Goal: Transaction & Acquisition: Purchase product/service

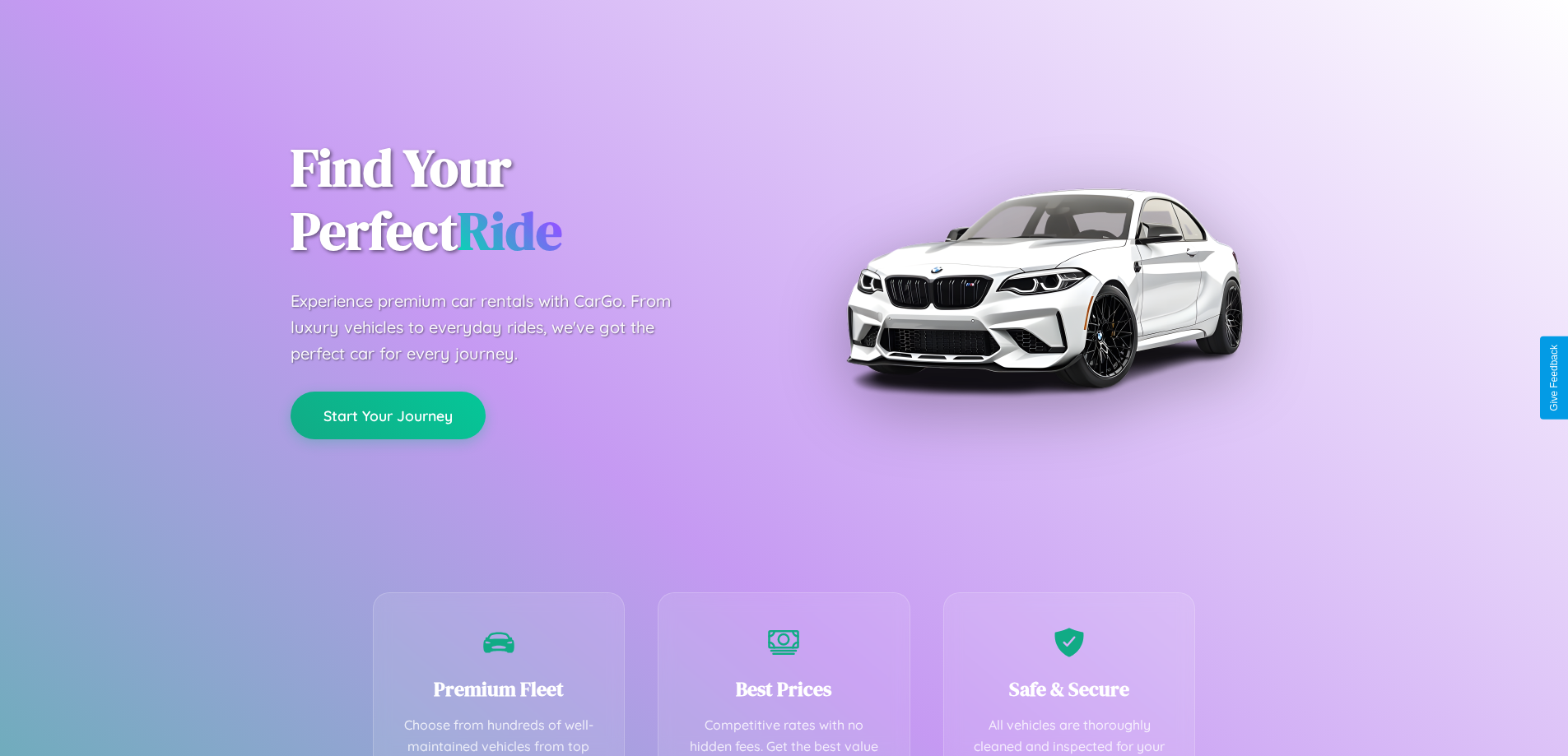
scroll to position [479, 0]
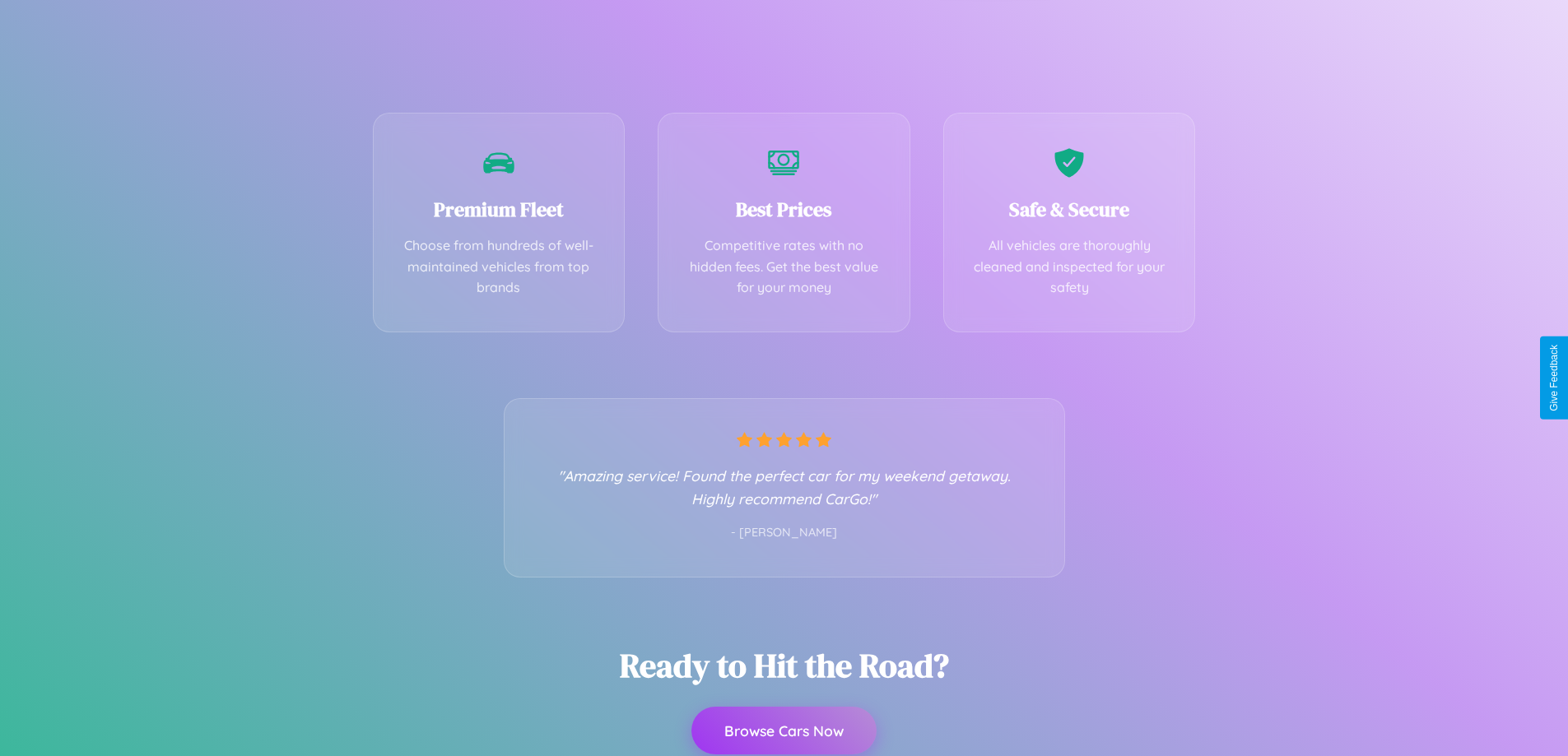
click at [783, 731] on button "Browse Cars Now" at bounding box center [784, 730] width 185 height 48
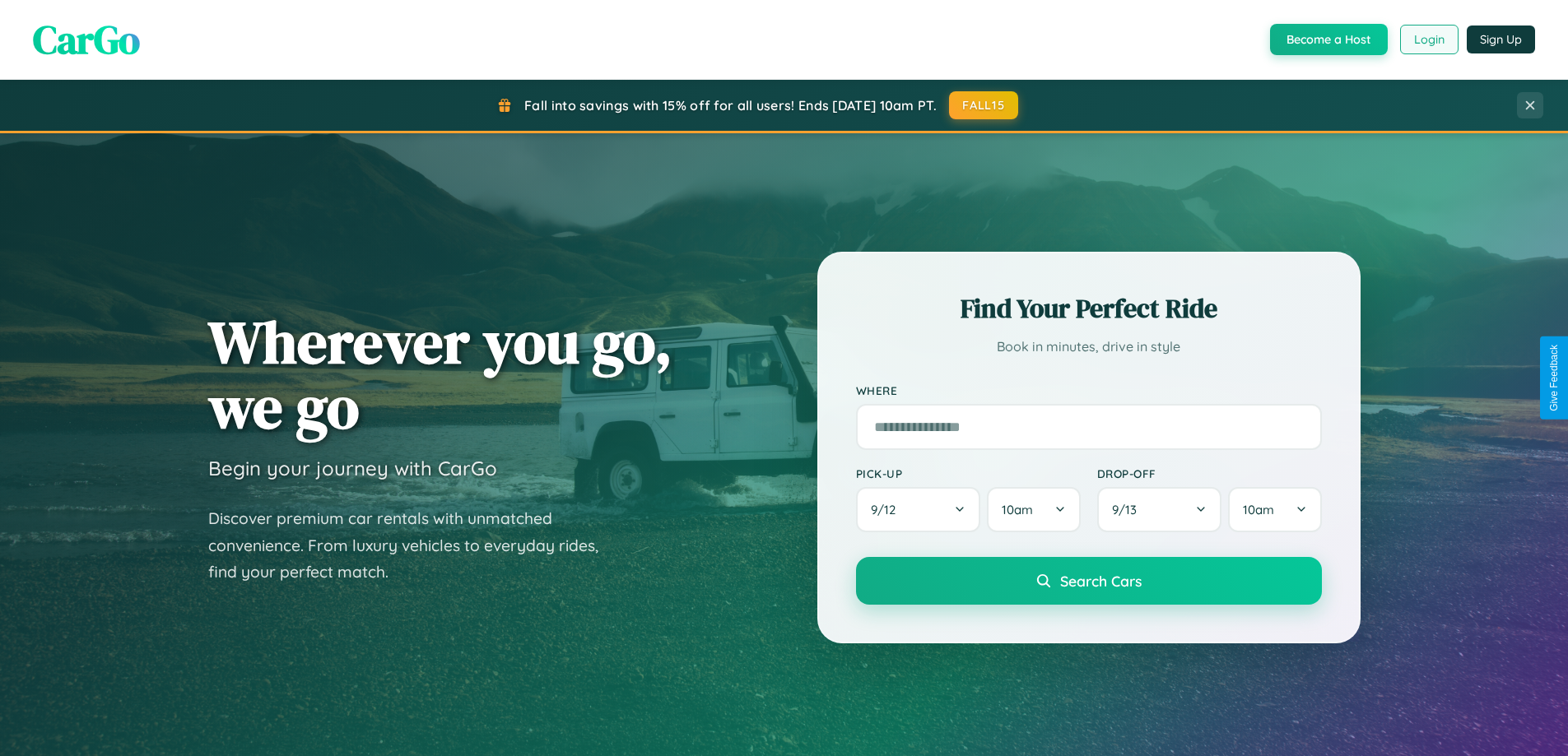
click at [1428, 40] on button "Login" at bounding box center [1430, 40] width 59 height 29
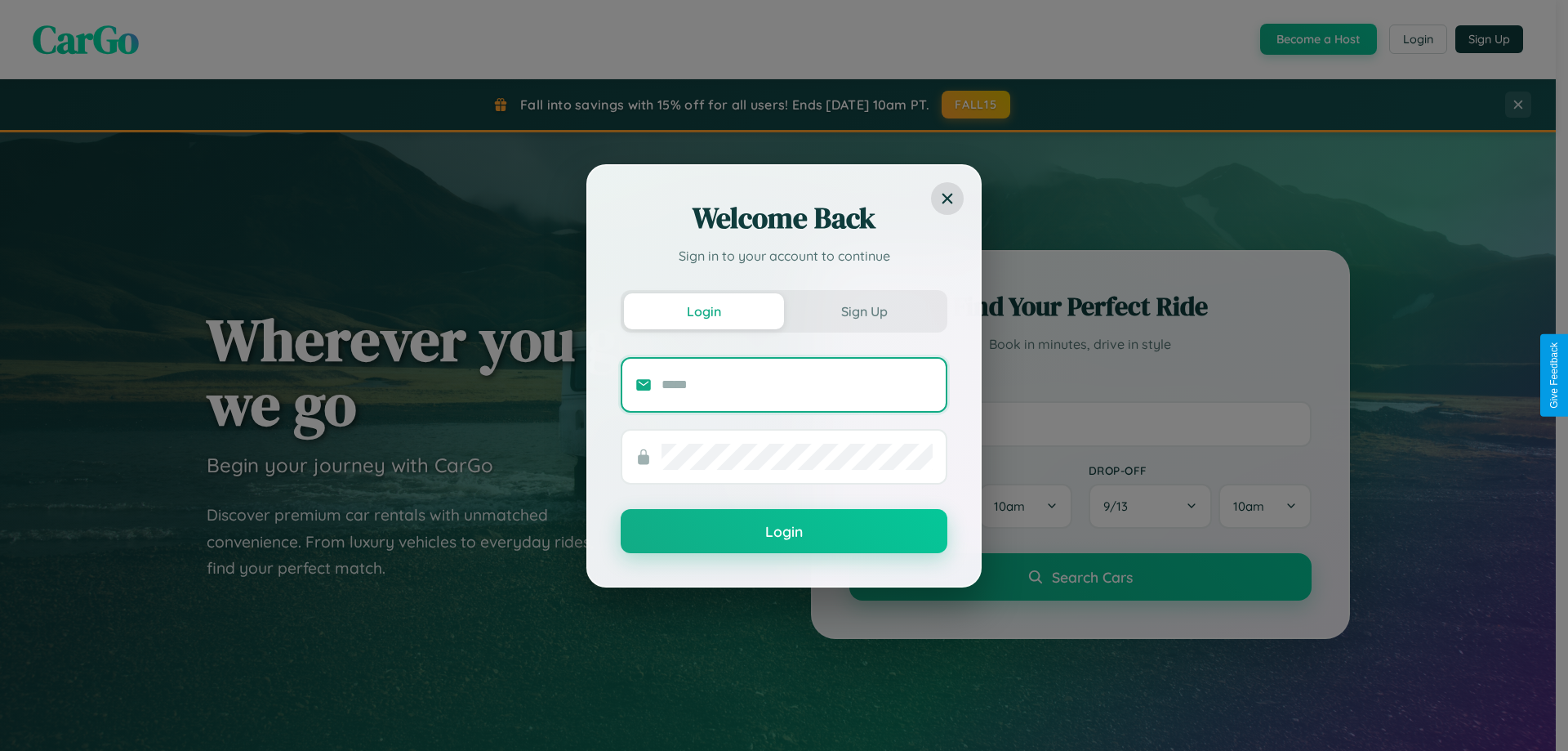
click at [797, 384] on input "text" at bounding box center [797, 385] width 271 height 26
type input "**********"
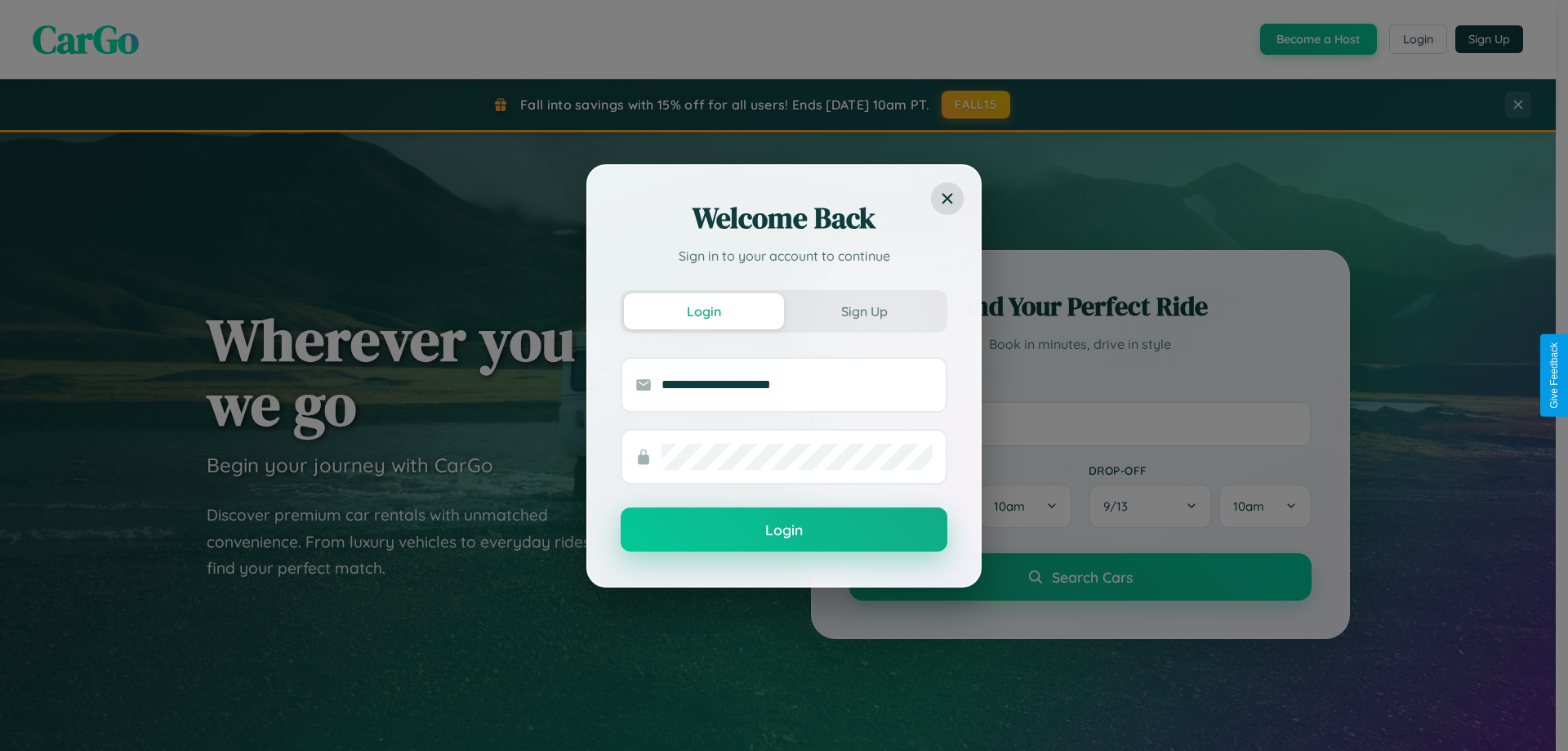
click at [784, 530] on button "Login" at bounding box center [784, 529] width 326 height 44
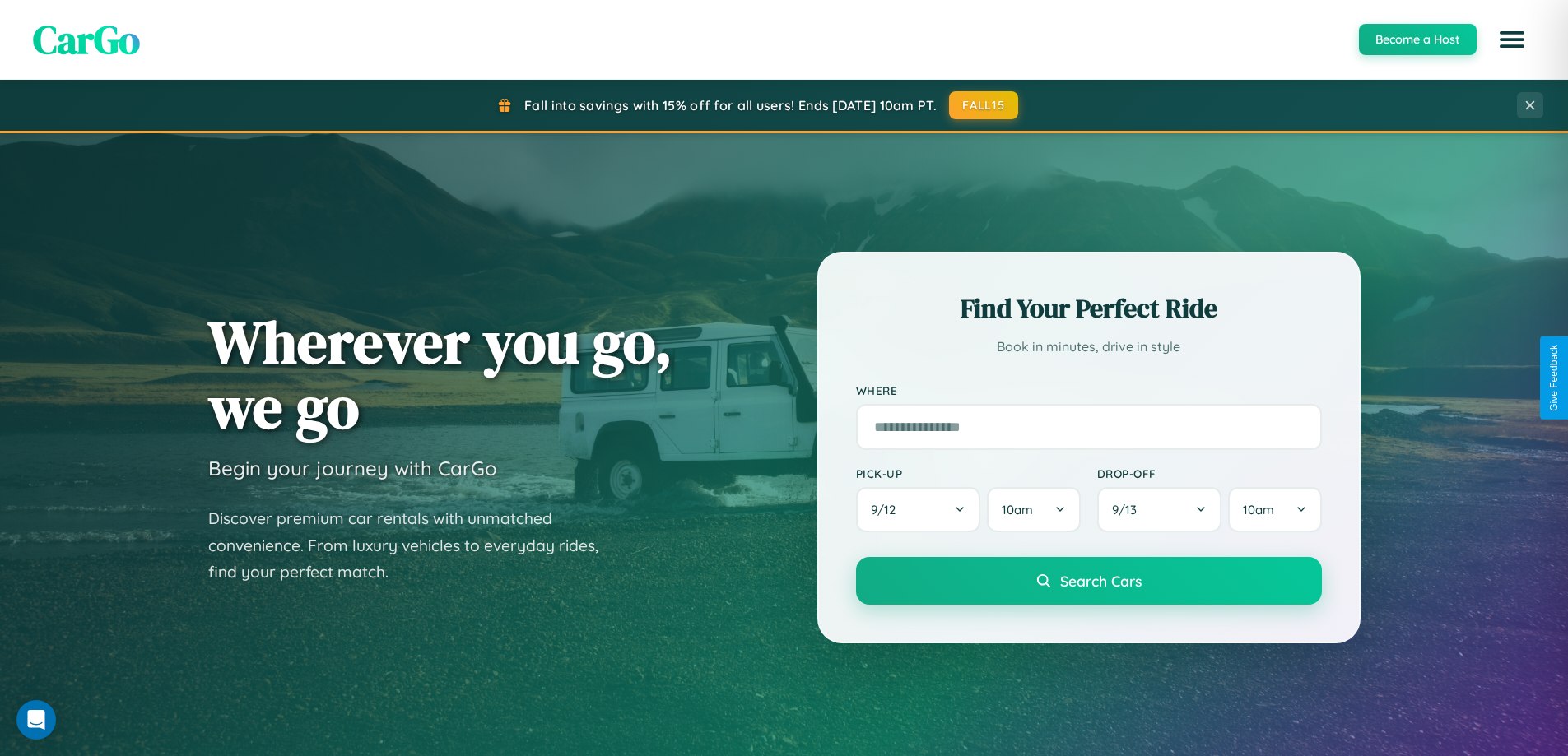
scroll to position [48, 0]
